Goal: Contribute content

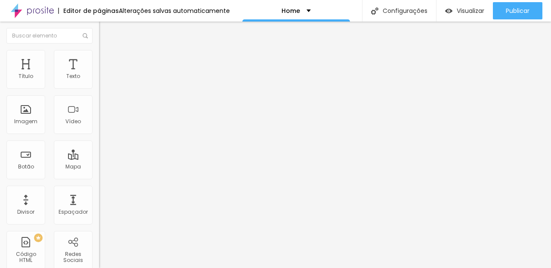
click at [99, 91] on span "Editar perguntas" at bounding box center [123, 87] width 49 height 7
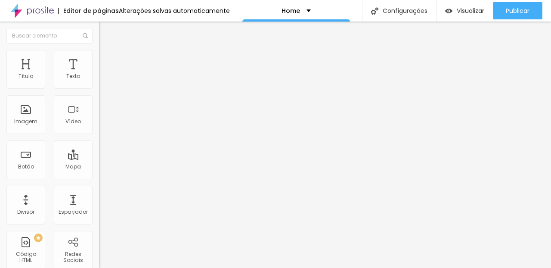
drag, startPoint x: 439, startPoint y: 212, endPoint x: 286, endPoint y: 213, distance: 152.7
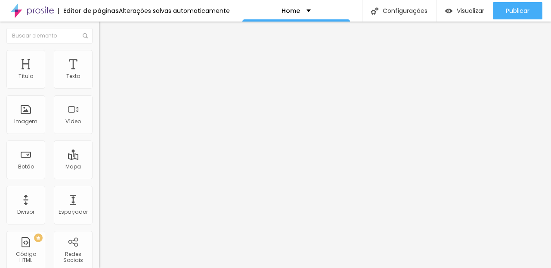
drag, startPoint x: 222, startPoint y: 219, endPoint x: 374, endPoint y: 200, distance: 153.9
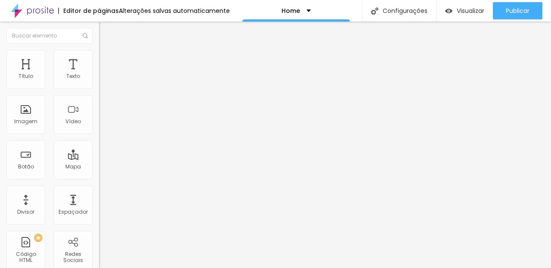
drag, startPoint x: 452, startPoint y: 212, endPoint x: 358, endPoint y: 212, distance: 93.8
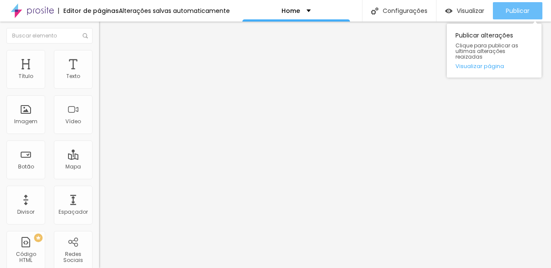
click at [527, 16] on div "Publicar" at bounding box center [517, 10] width 24 height 17
